Goal: Task Accomplishment & Management: Use online tool/utility

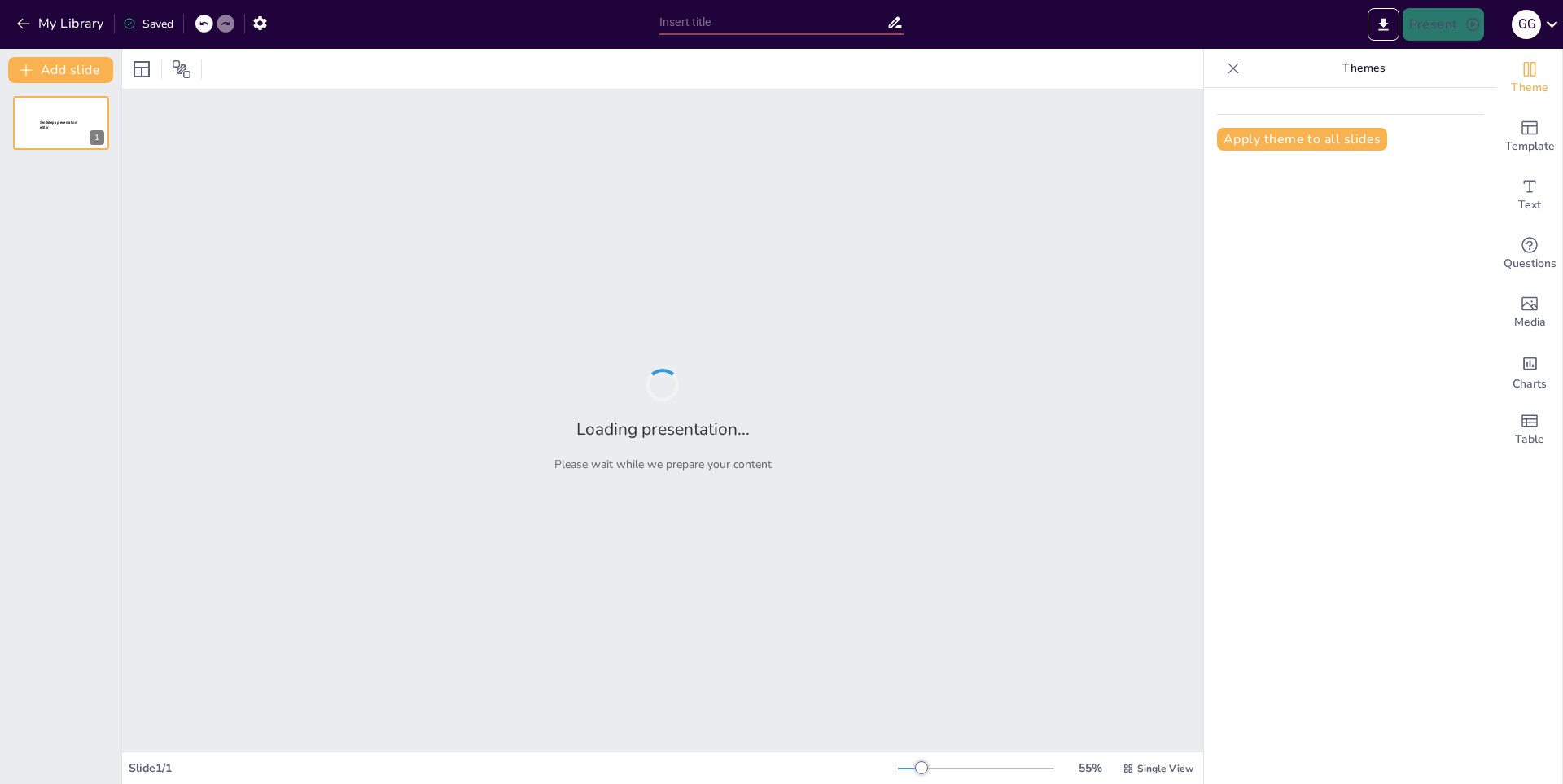
type input "New Sendsteps"
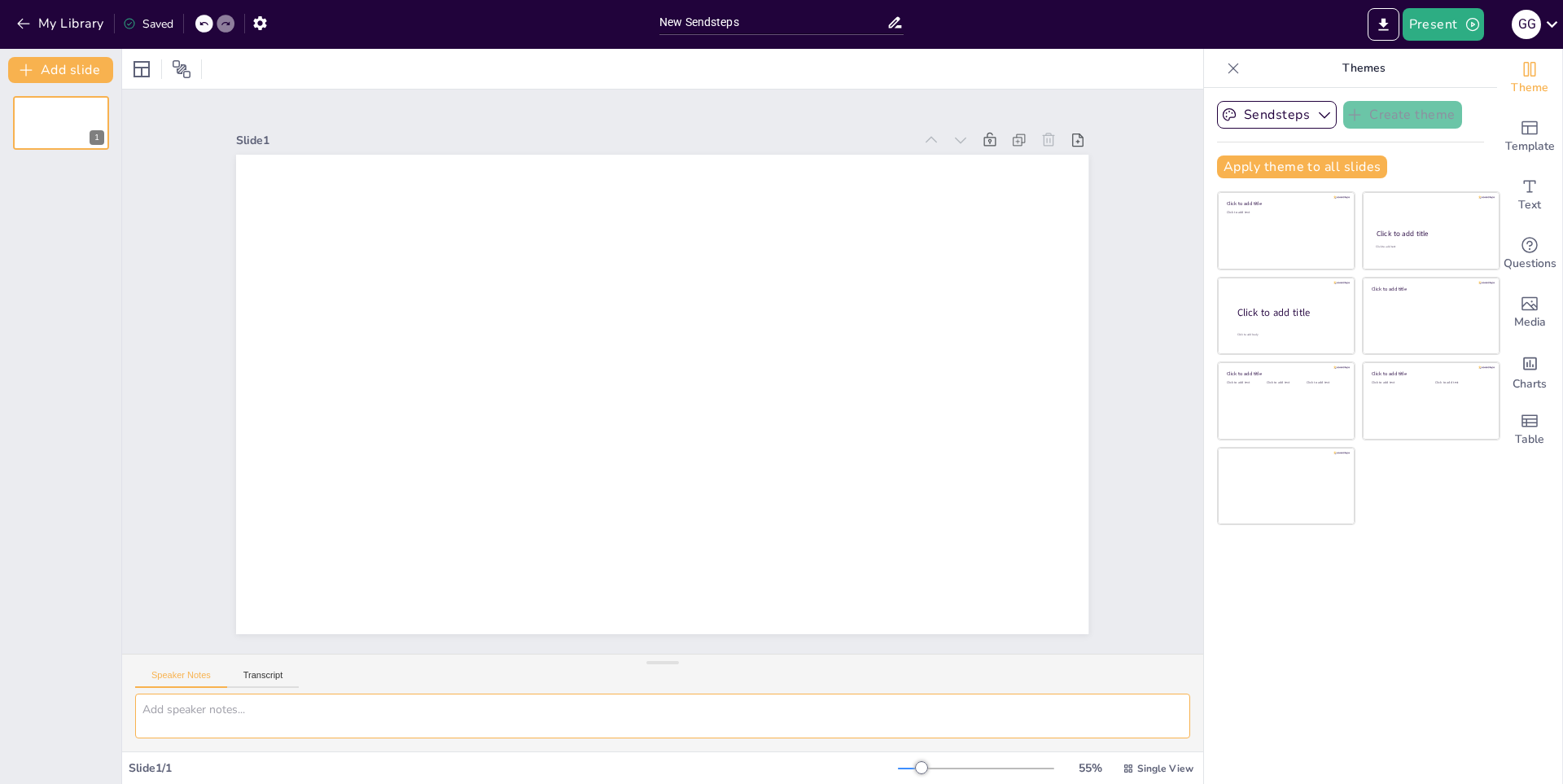
click at [272, 704] on textarea at bounding box center [662, 715] width 1055 height 45
type textarea "m"
type textarea "crear presentacion sobre [GEOGRAPHIC_DATA]"
click at [1453, 26] on button "Present" at bounding box center [1444, 24] width 82 height 33
click at [1503, 93] on li "Play presentation" at bounding box center [1467, 100] width 128 height 26
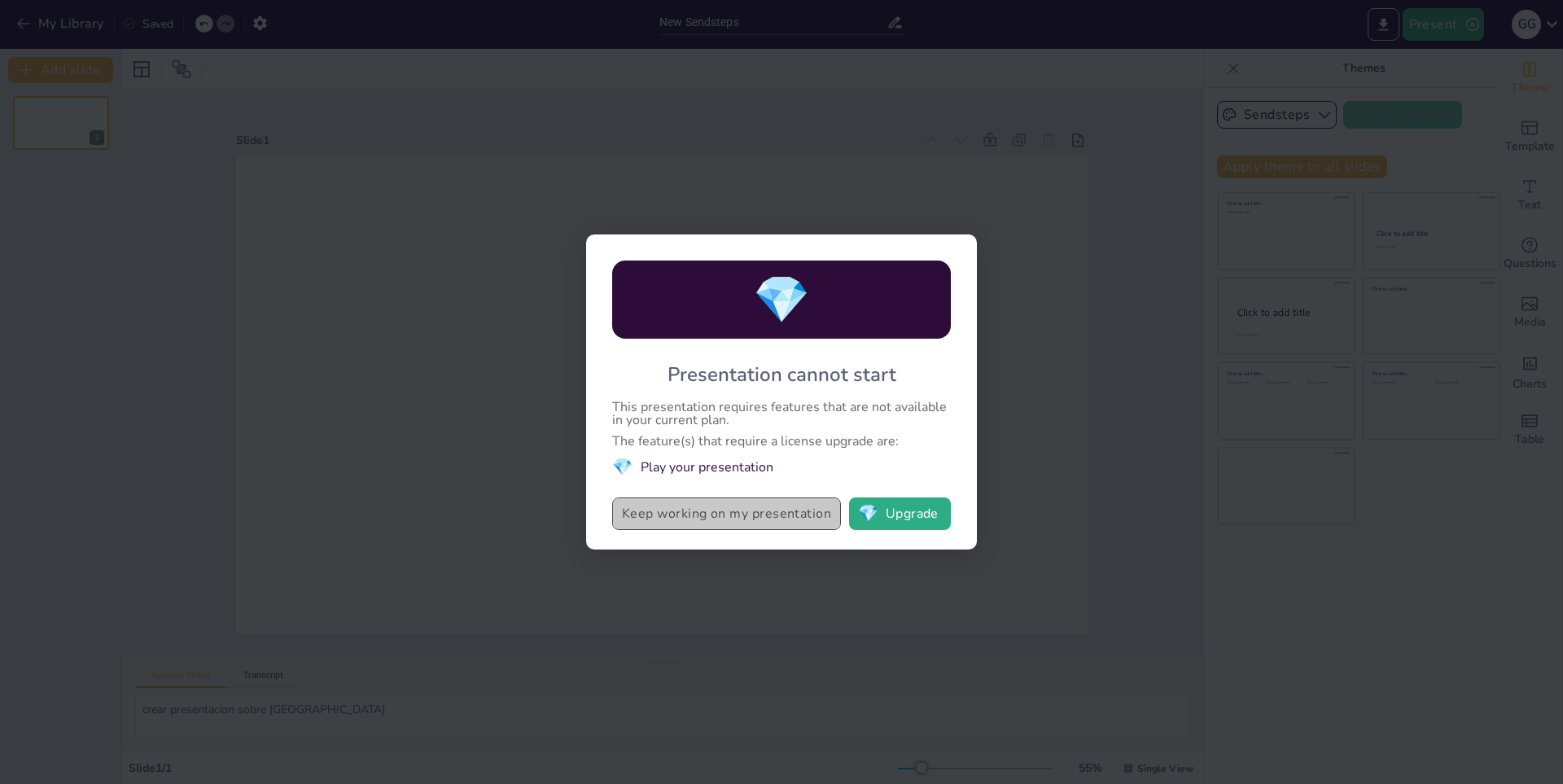
click at [809, 510] on button "Keep working on my presentation" at bounding box center [727, 513] width 229 height 33
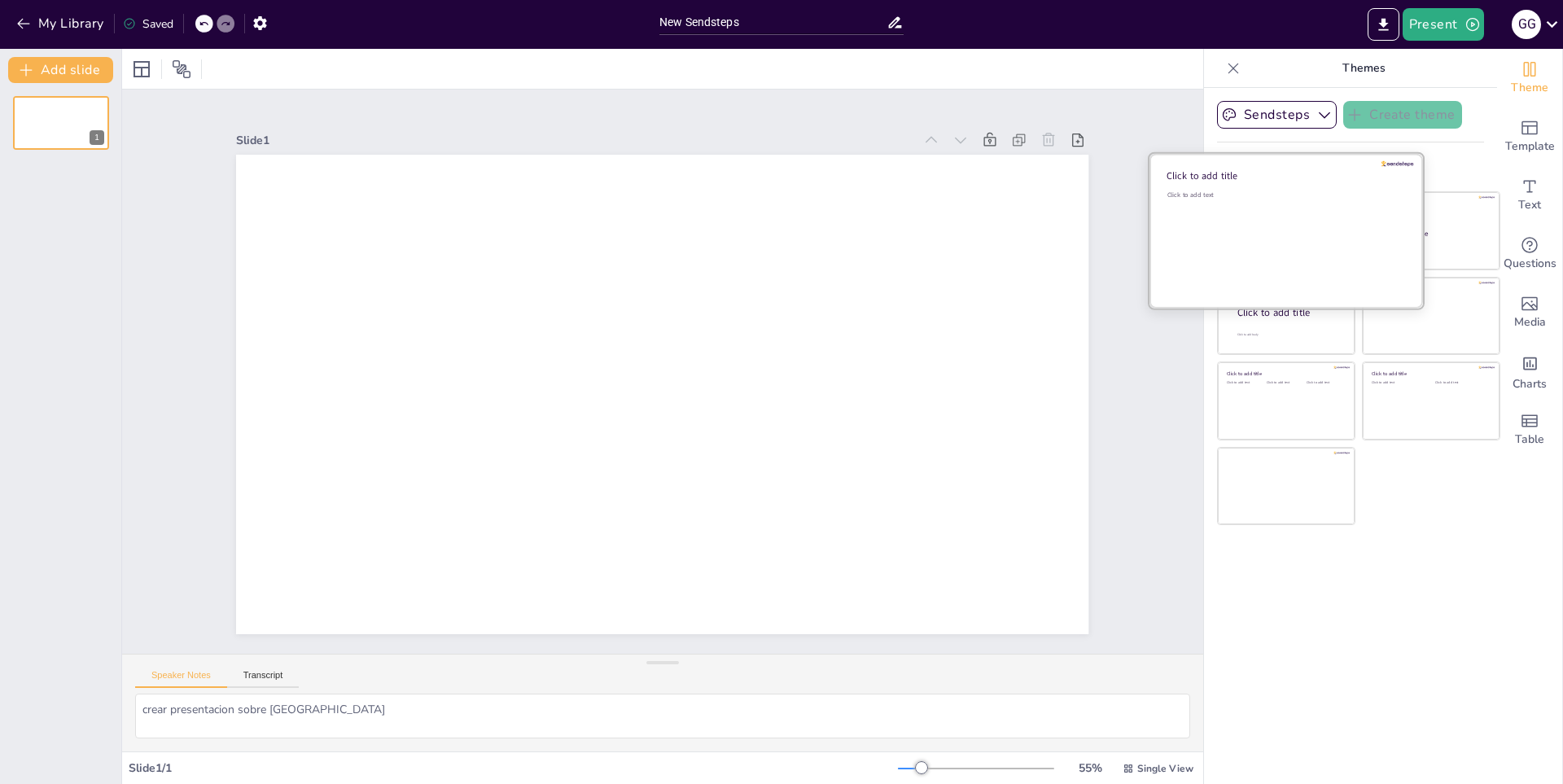
click at [1309, 220] on div "Click to add text" at bounding box center [1284, 241] width 233 height 101
click at [1320, 210] on div "Click to add text" at bounding box center [1284, 241] width 233 height 101
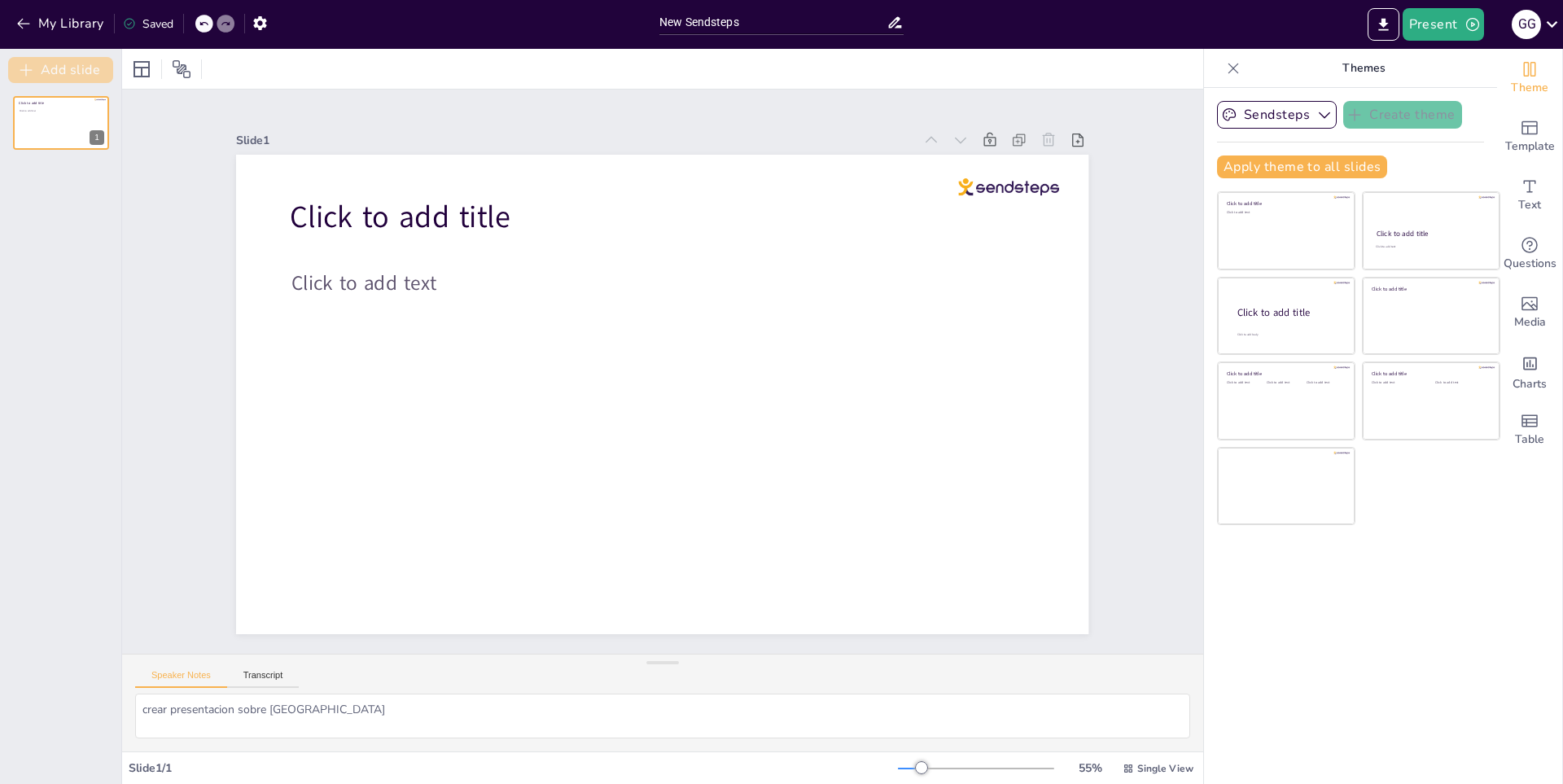
click at [74, 66] on button "Add slide" at bounding box center [61, 70] width 105 height 26
click at [1431, 21] on button "Present" at bounding box center [1444, 24] width 82 height 33
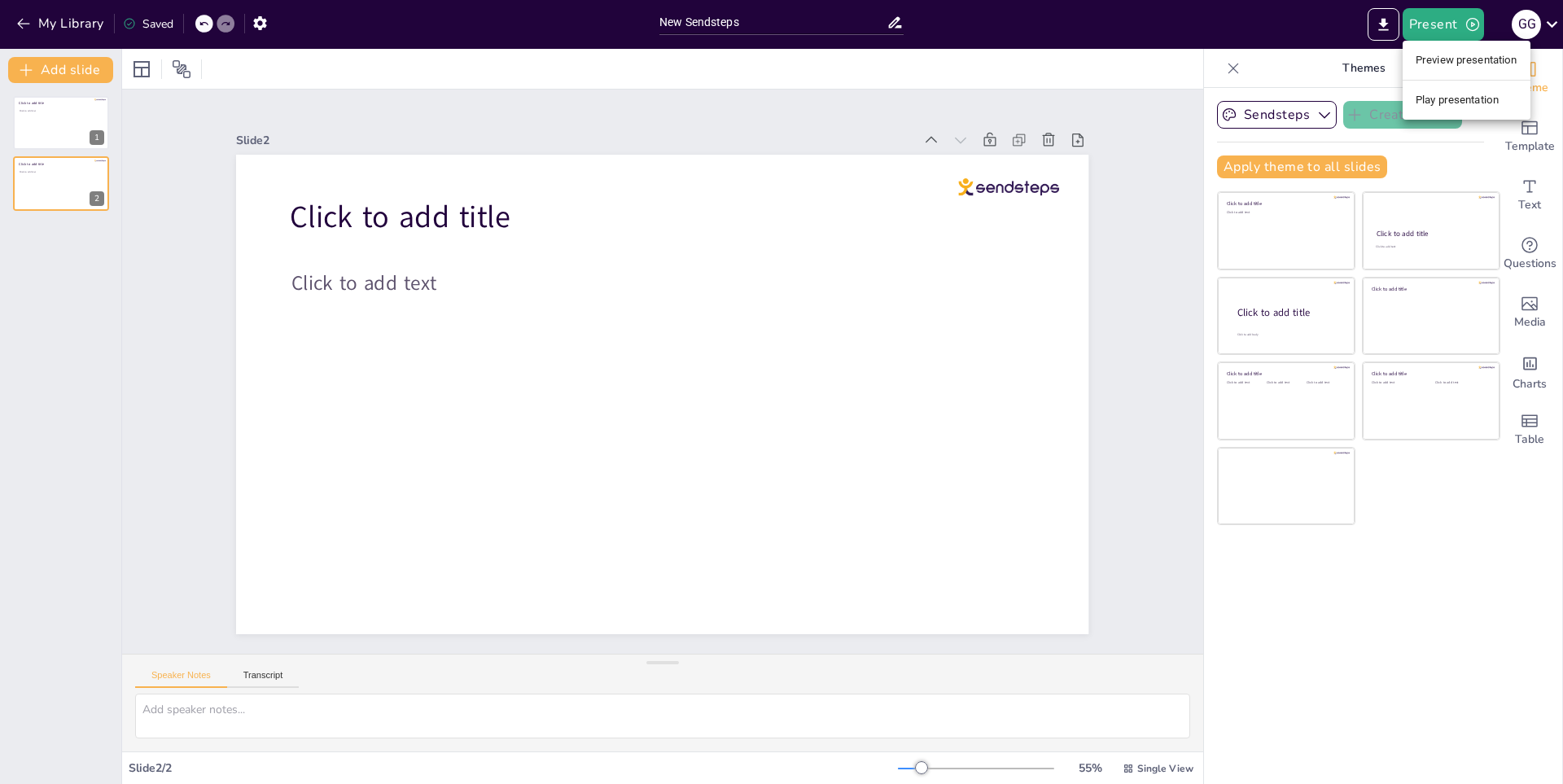
click at [1390, 23] on div at bounding box center [782, 392] width 1563 height 784
click at [1390, 23] on icon "Export to PowerPoint" at bounding box center [1383, 24] width 17 height 17
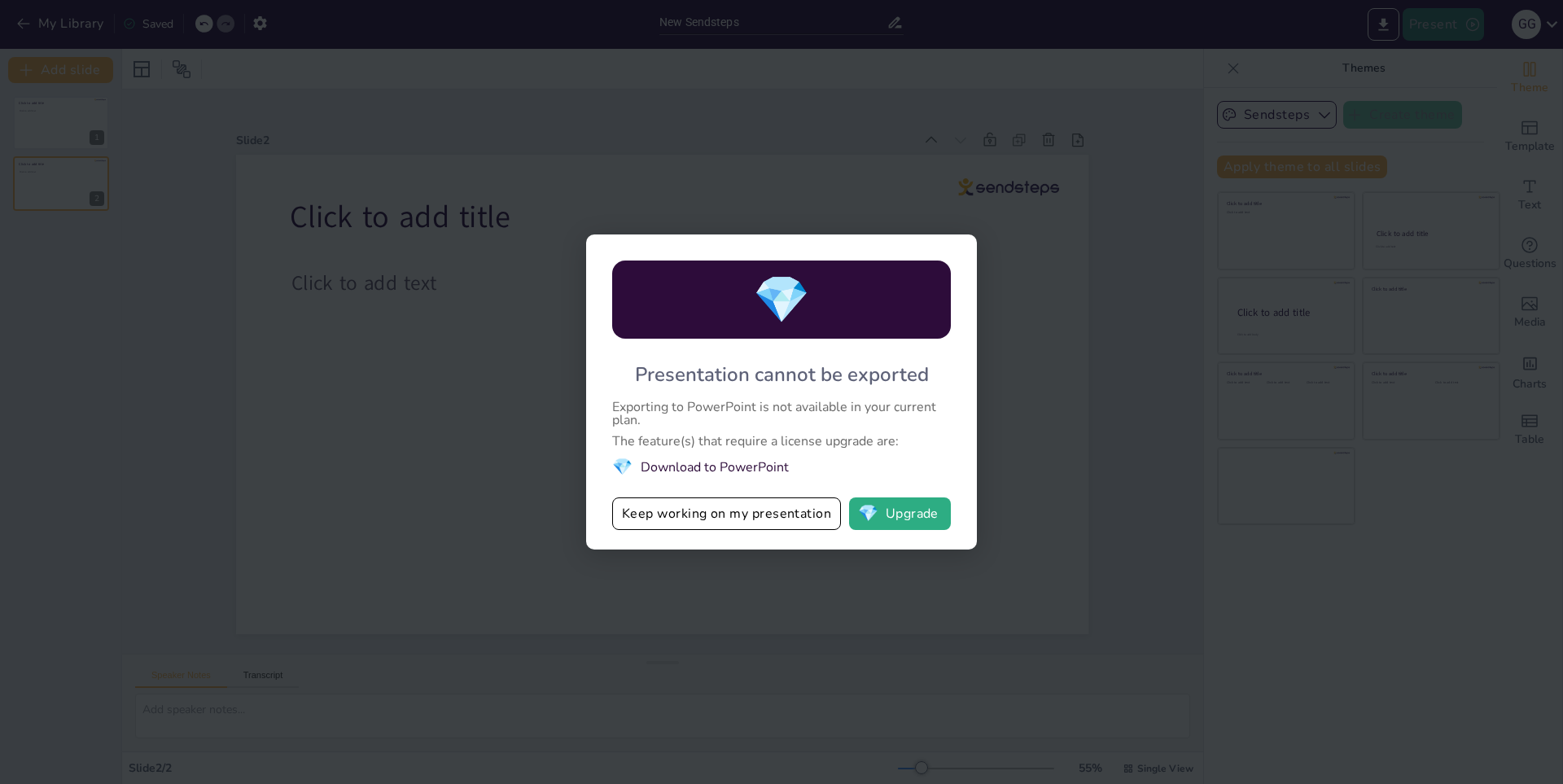
click at [1442, 12] on div "💎 Presentation cannot be exported Exporting to PowerPoint is not available in y…" at bounding box center [782, 392] width 1563 height 784
click at [680, 509] on button "Keep working on my presentation" at bounding box center [727, 513] width 229 height 33
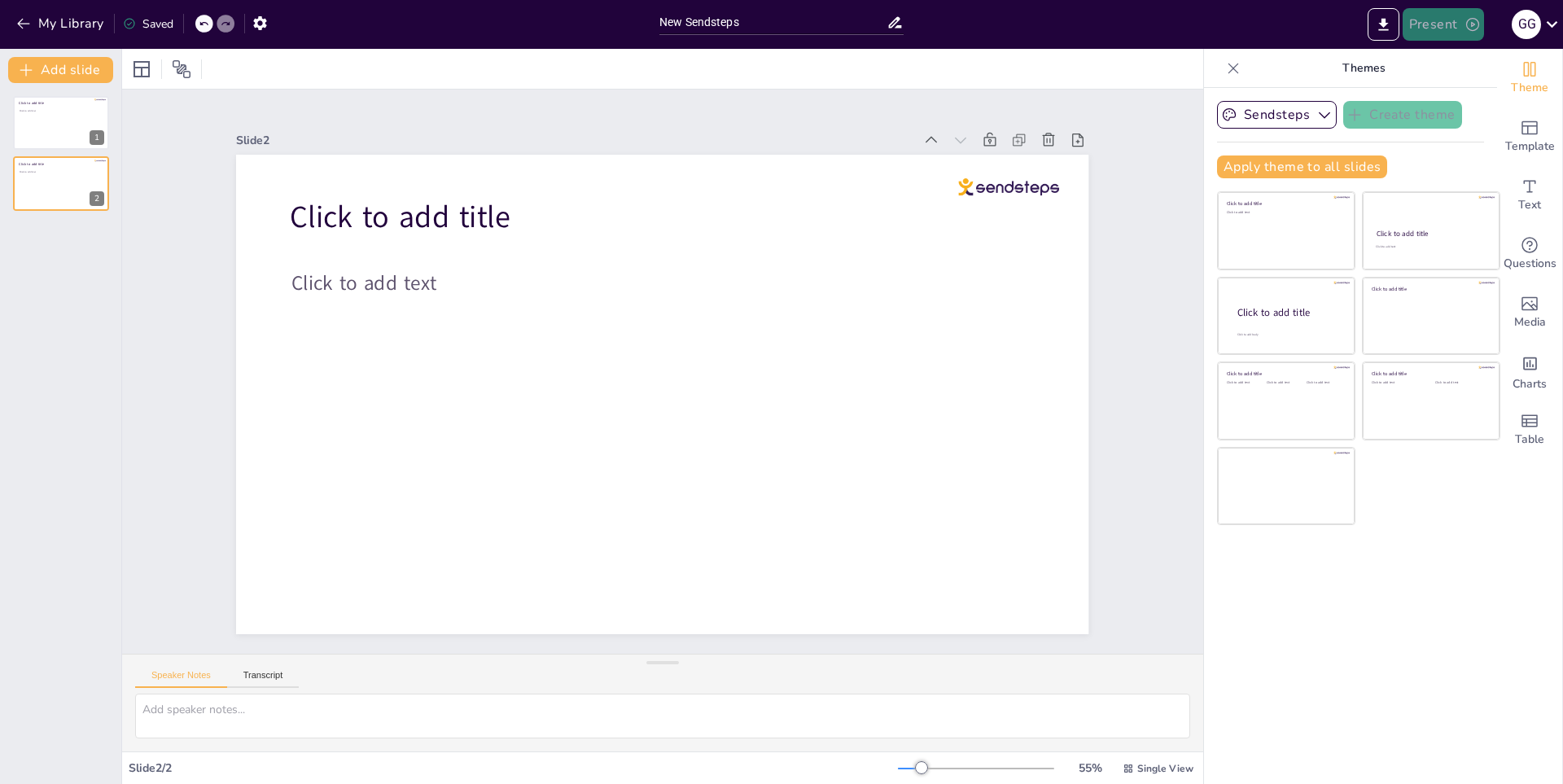
click at [1438, 11] on button "Present" at bounding box center [1444, 24] width 82 height 33
click at [1476, 49] on li "Preview presentation" at bounding box center [1467, 61] width 128 height 26
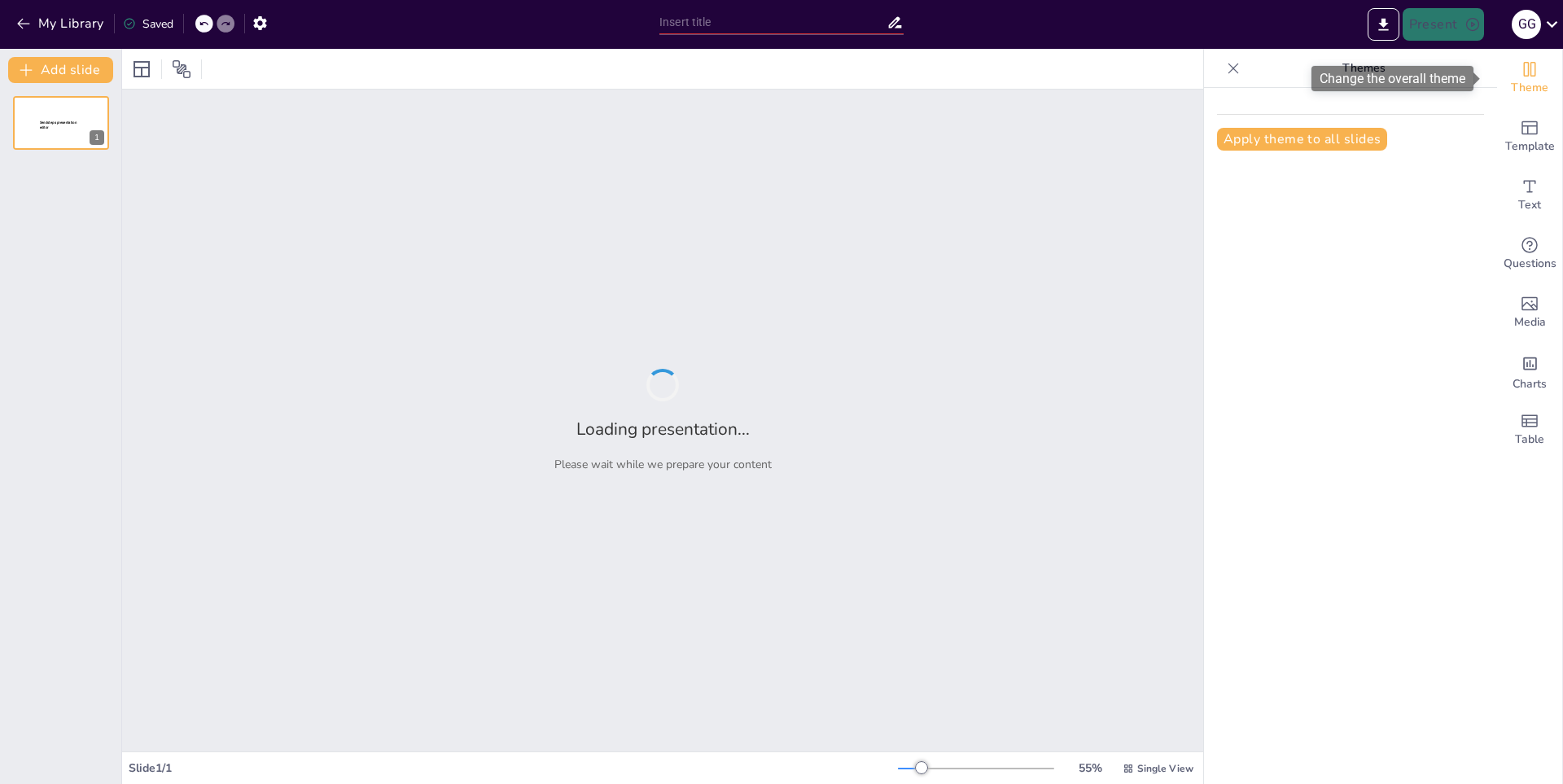
type input "New Sendsteps"
